Goal: Task Accomplishment & Management: Use online tool/utility

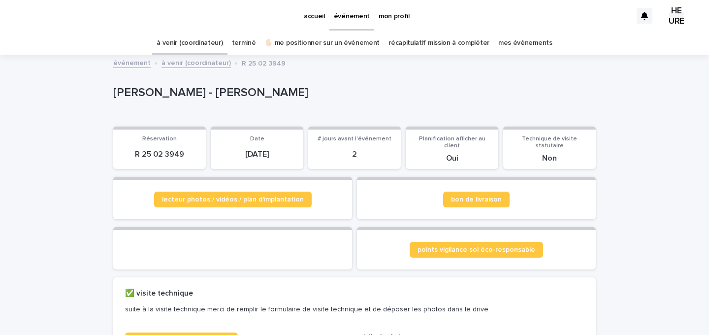
click at [196, 38] on link "à venir (coordinateur)" at bounding box center [190, 42] width 66 height 23
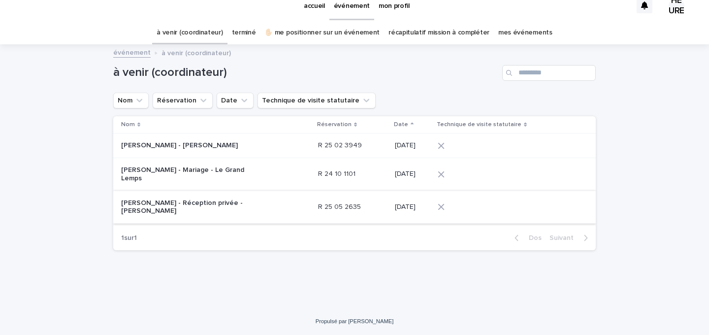
scroll to position [11, 0]
click at [313, 25] on link "✋🏻 me positionner sur un événement" at bounding box center [321, 32] width 115 height 23
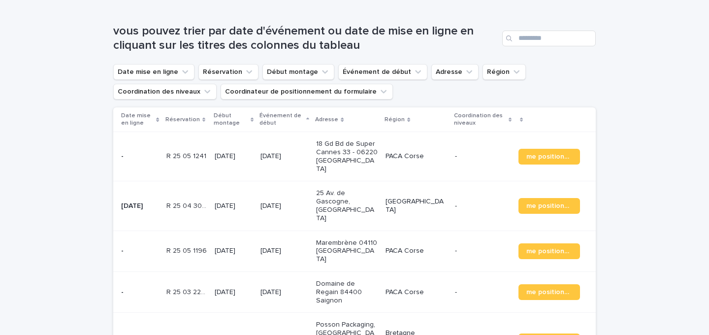
scroll to position [153, 0]
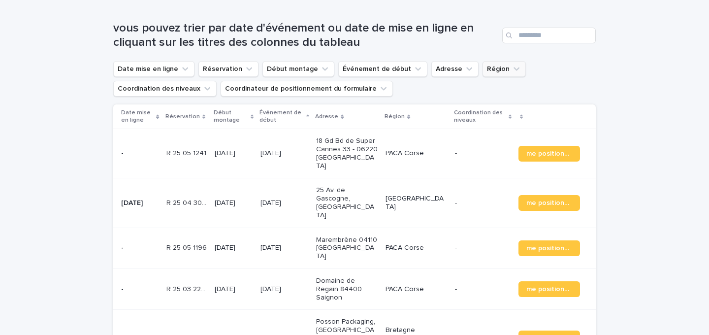
click at [488, 67] on button "Région" at bounding box center [503, 69] width 43 height 16
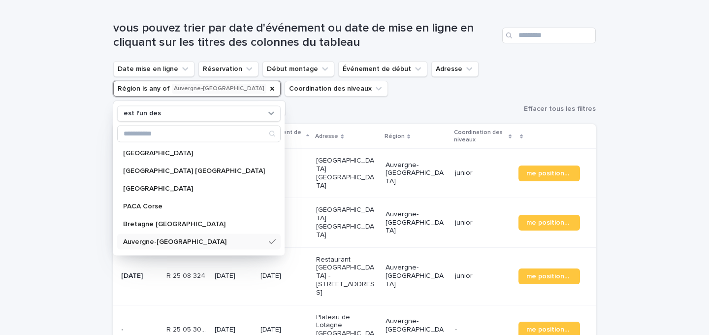
click at [660, 85] on div "Chargement... Économie… Chargement... Économie… vous pouvez trier par date d'év…" at bounding box center [354, 264] width 709 height 527
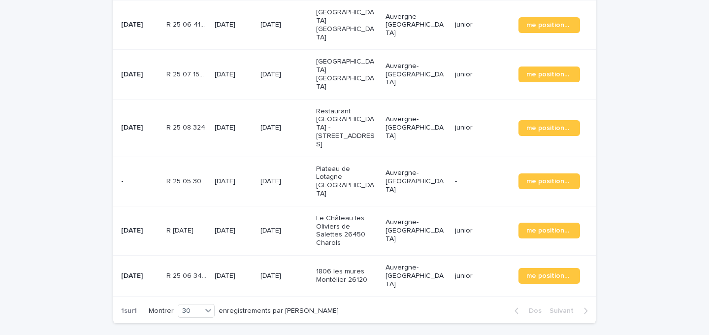
scroll to position [299, 0]
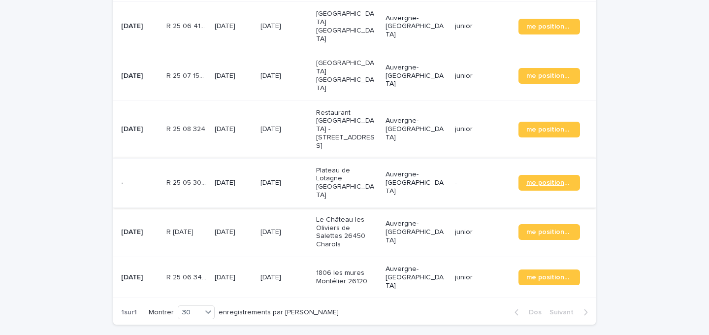
click at [540, 179] on font "me positionner" at bounding box center [550, 182] width 49 height 7
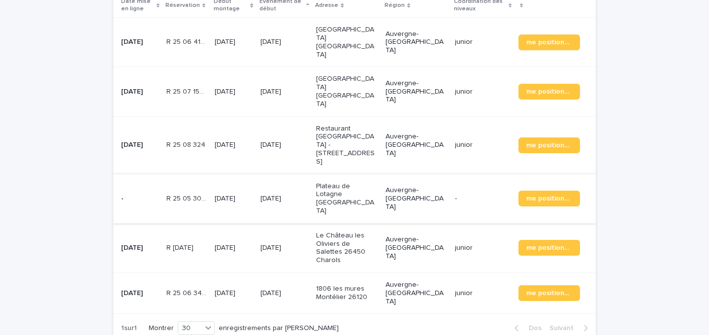
scroll to position [0, 0]
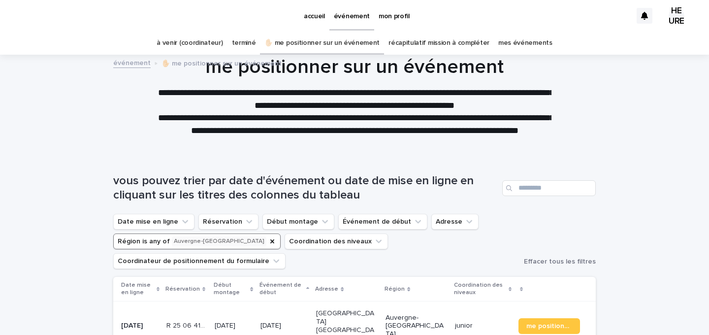
click at [152, 241] on button "Région is any of [GEOGRAPHIC_DATA]" at bounding box center [196, 241] width 167 height 16
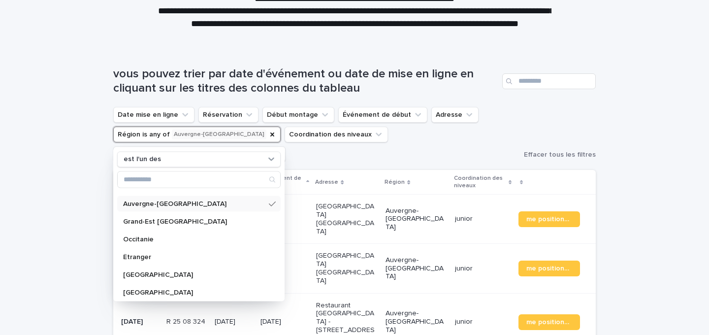
scroll to position [87, 0]
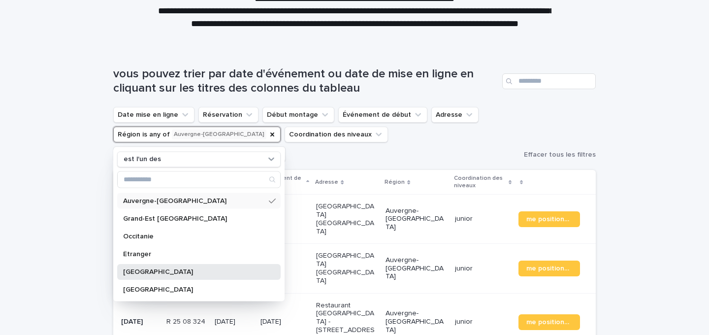
click at [152, 264] on div "[GEOGRAPHIC_DATA]" at bounding box center [198, 271] width 163 height 16
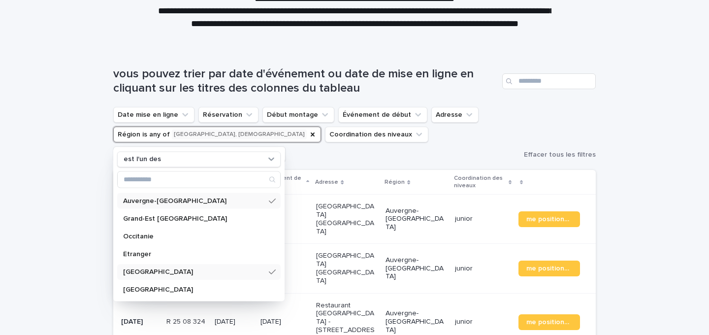
click at [37, 244] on div "Chargement... Économie… Chargement... Économie… vous pouvez trier par date d'év…" at bounding box center [354, 310] width 709 height 527
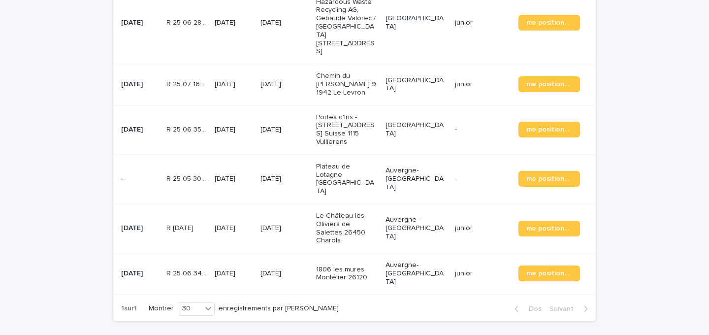
scroll to position [647, 0]
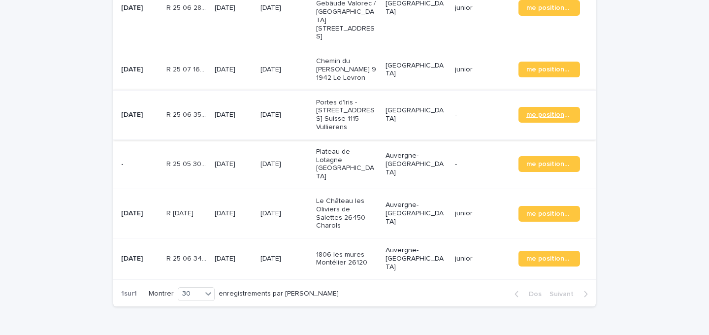
click at [555, 111] on font "me positionner" at bounding box center [550, 114] width 49 height 7
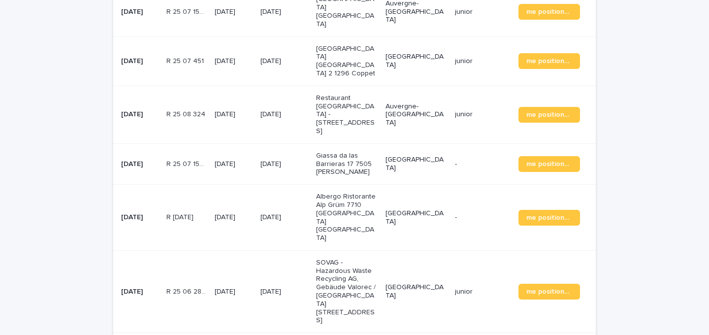
scroll to position [481, 0]
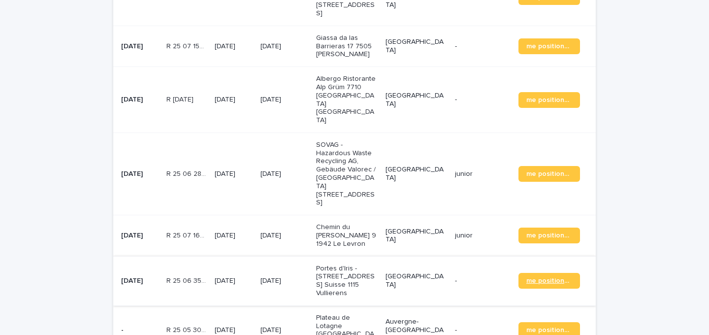
click at [560, 273] on link "me positionner" at bounding box center [549, 281] width 62 height 16
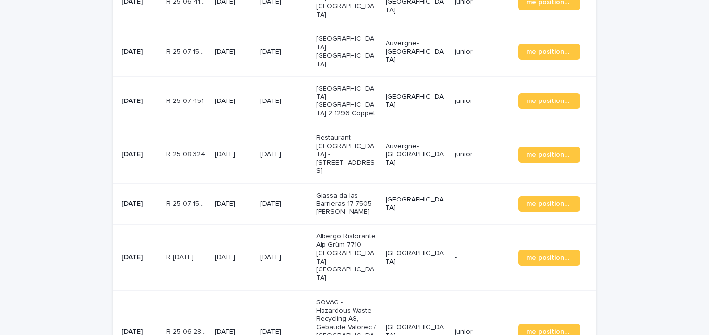
scroll to position [0, 0]
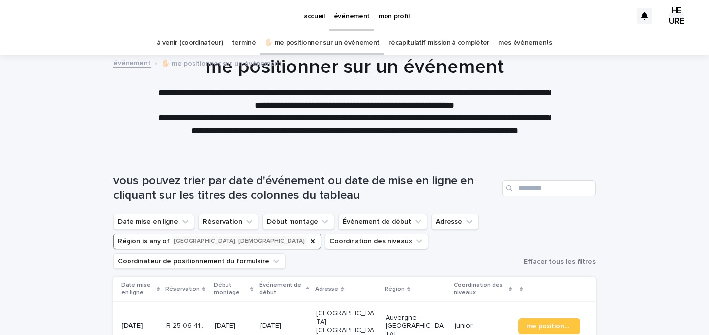
click at [178, 37] on link "à venir (coordinateur)" at bounding box center [190, 42] width 66 height 23
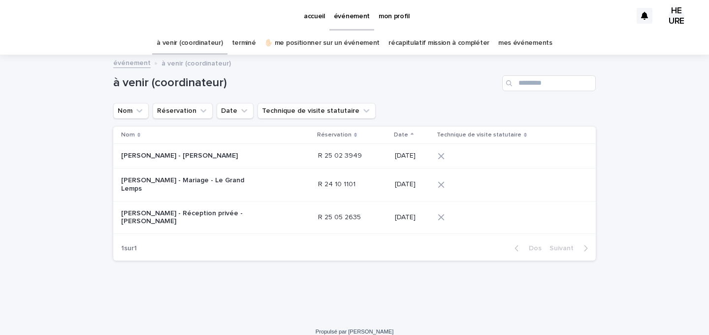
click at [192, 187] on p "[PERSON_NAME] - Mariage - Le Grand Lemps" at bounding box center [182, 184] width 123 height 17
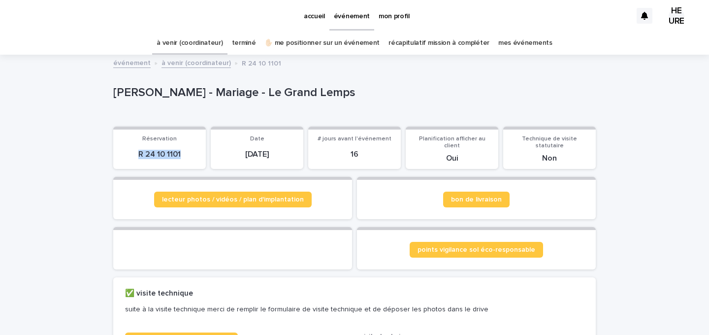
drag, startPoint x: 129, startPoint y: 150, endPoint x: 190, endPoint y: 151, distance: 61.0
click at [190, 151] on p "R 24 10 1101" at bounding box center [159, 154] width 81 height 9
copy font "R 24 10 1101"
